Goal: Navigation & Orientation: Find specific page/section

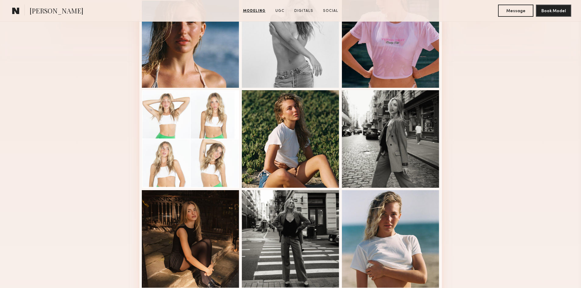
scroll to position [244, 0]
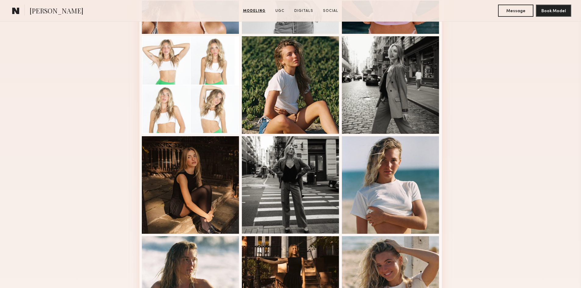
click at [96, 178] on div "Modeling Portfolio View More" at bounding box center [290, 133] width 581 height 475
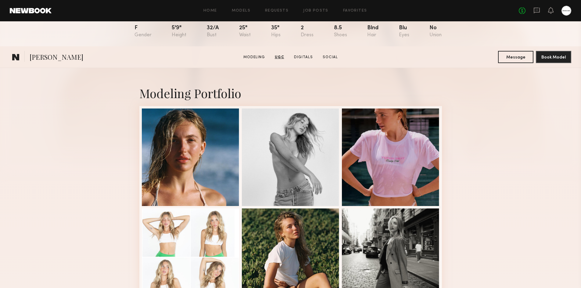
scroll to position [0, 0]
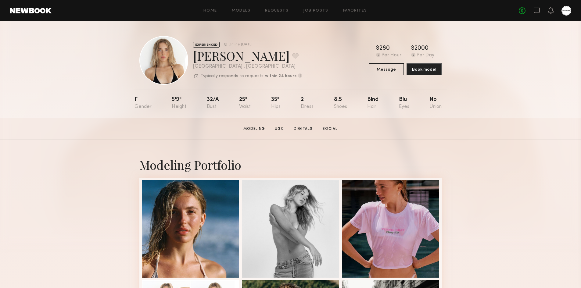
click at [244, 44] on div "Online [DATE]" at bounding box center [240, 45] width 24 height 4
drag, startPoint x: 245, startPoint y: 44, endPoint x: 259, endPoint y: 44, distance: 14.6
click at [259, 44] on div "EXPERIENCED Online [DATE]" at bounding box center [247, 44] width 109 height 6
drag, startPoint x: 259, startPoint y: 44, endPoint x: 230, endPoint y: 43, distance: 29.6
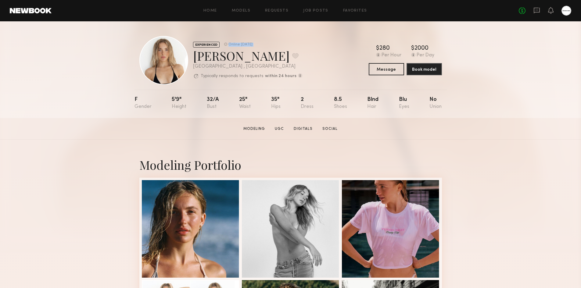
click at [230, 43] on div "EXPERIENCED Online [DATE]" at bounding box center [247, 44] width 109 height 6
click at [230, 43] on div "Online [DATE]" at bounding box center [240, 45] width 24 height 4
drag, startPoint x: 229, startPoint y: 44, endPoint x: 272, endPoint y: 43, distance: 42.7
click at [272, 43] on div "EXPERIENCED Online [DATE]" at bounding box center [247, 44] width 109 height 6
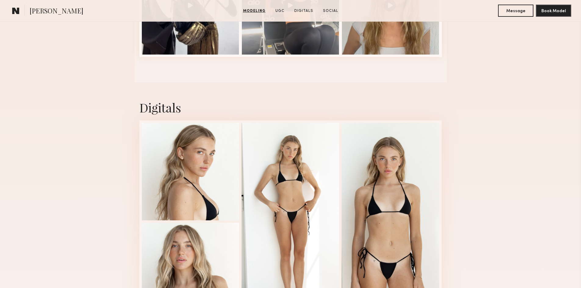
scroll to position [915, 0]
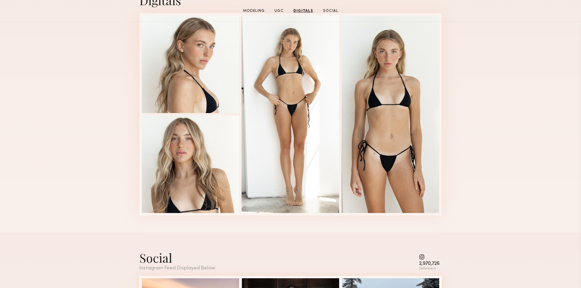
drag, startPoint x: 480, startPoint y: 131, endPoint x: 441, endPoint y: 14, distance: 123.9
